Goal: Transaction & Acquisition: Purchase product/service

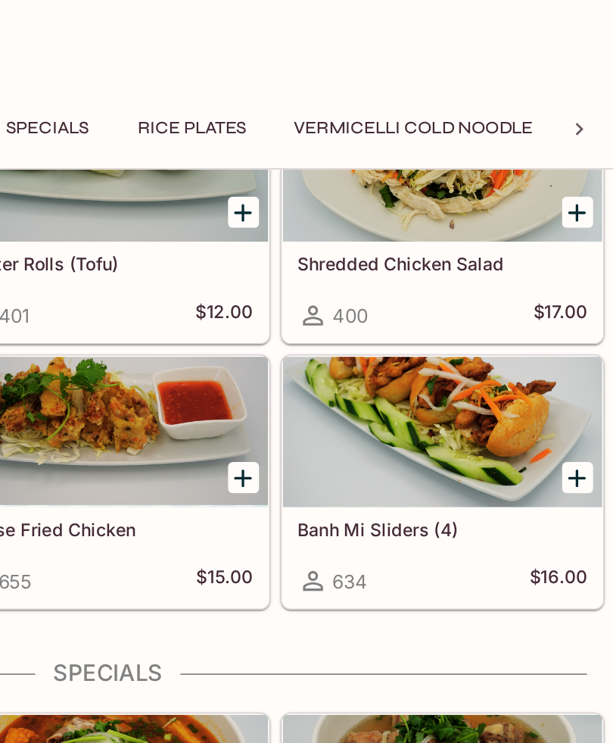
scroll to position [556, 0]
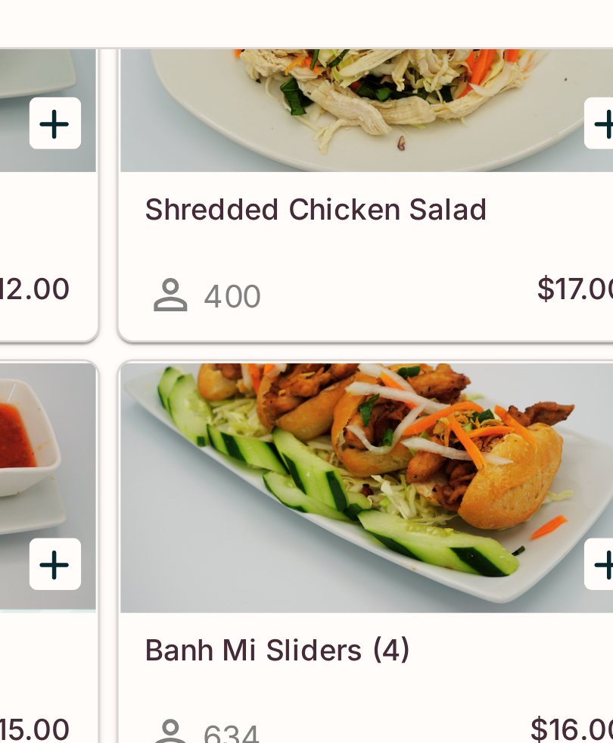
click at [422, 314] on h5 "Banh Mi Sliders (4)" at bounding box center [509, 320] width 175 height 13
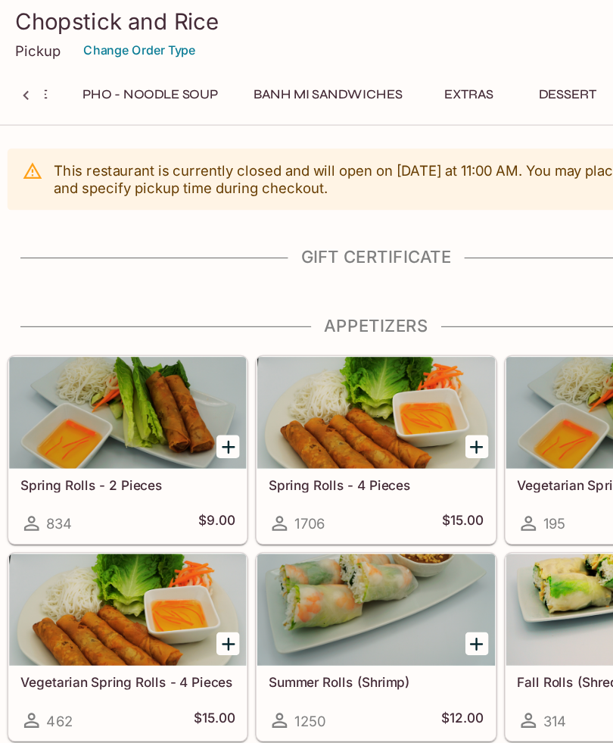
scroll to position [0, 556]
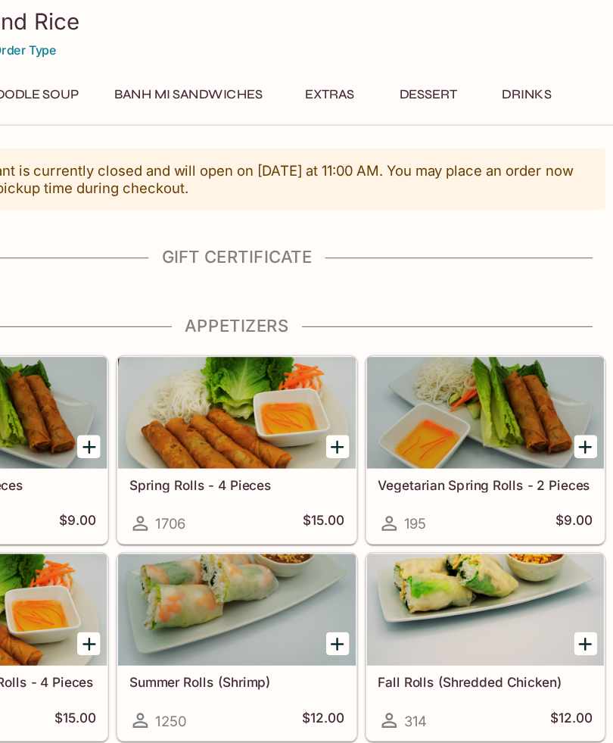
click at [429, 77] on button "Dessert" at bounding box center [463, 77] width 68 height 21
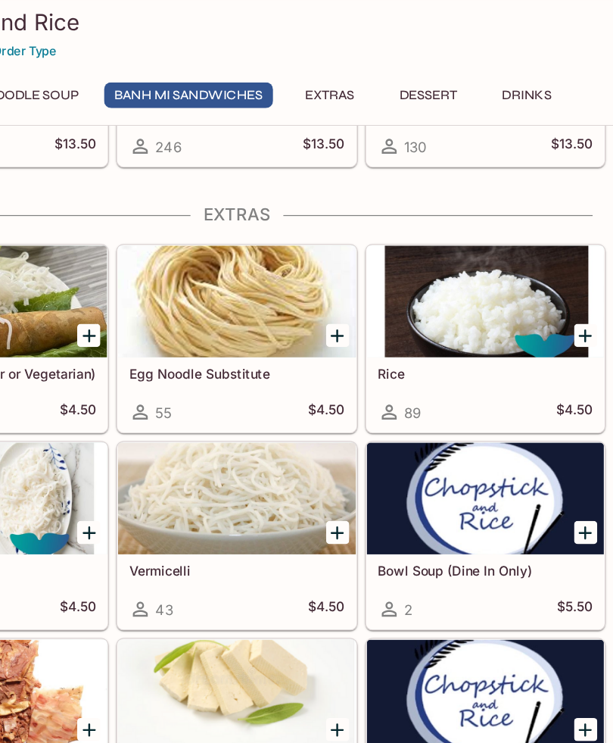
scroll to position [3315, 0]
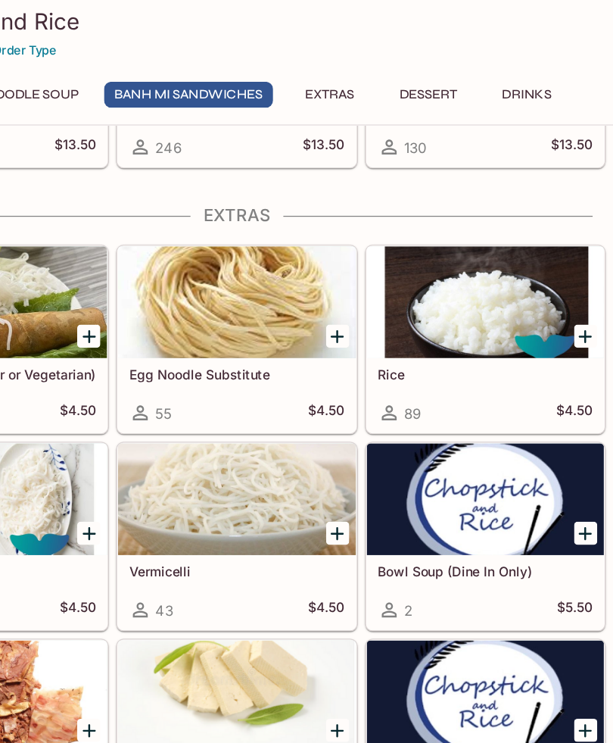
click at [509, 86] on button "Drinks" at bounding box center [543, 77] width 68 height 21
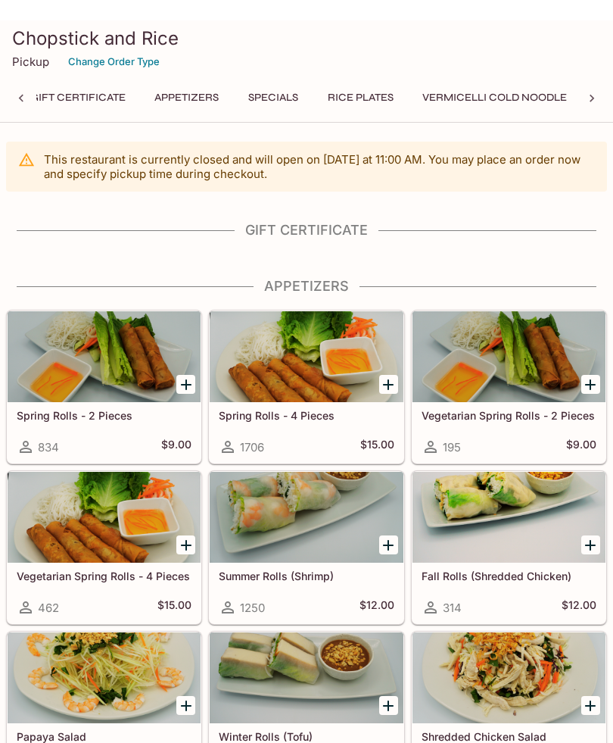
scroll to position [0, 6]
